Goal: Transaction & Acquisition: Obtain resource

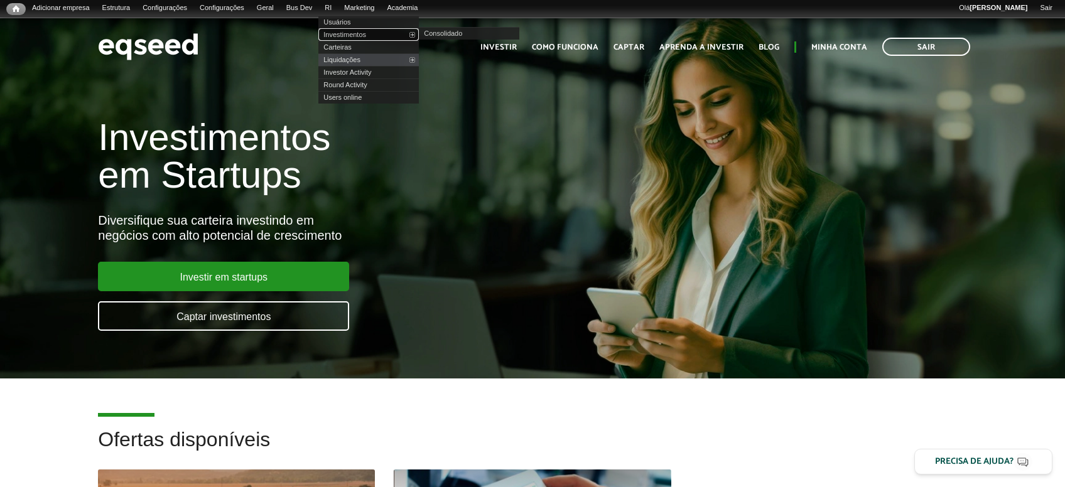
click at [360, 35] on link "Investimentos" at bounding box center [368, 34] width 100 height 13
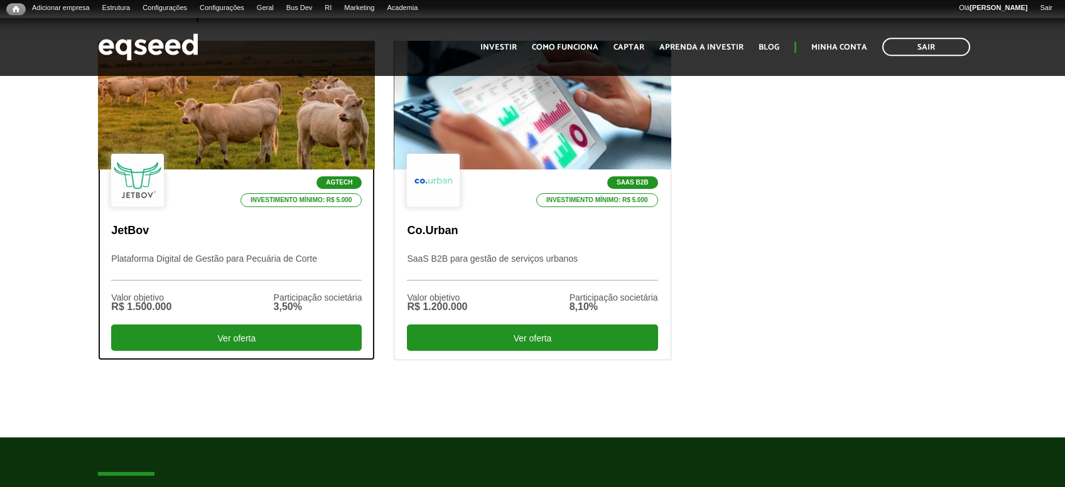
click at [210, 247] on div "Agtech Investimento mínimo: R$ 5.000 JetBov Plataforma Digital de Gestão para P…" at bounding box center [237, 265] width 276 height 190
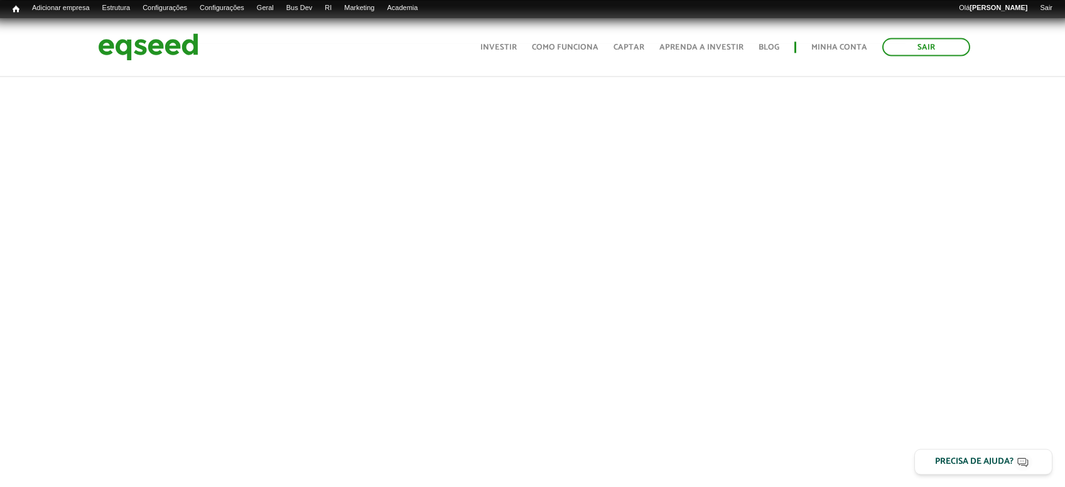
scroll to position [428, 0]
